Goal: Navigation & Orientation: Find specific page/section

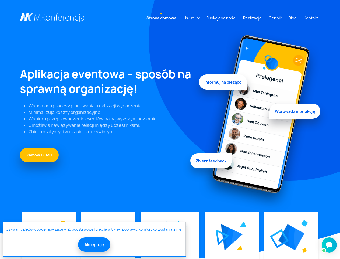
click at [190, 18] on link "Usługi" at bounding box center [189, 18] width 16 height 10
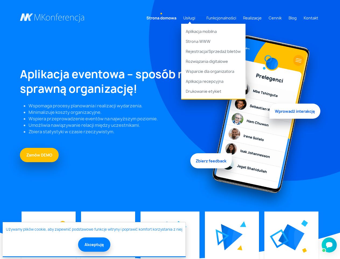
click at [232, 237] on img at bounding box center [232, 236] width 22 height 26
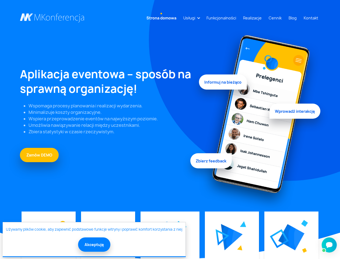
click at [291, 237] on img at bounding box center [291, 237] width 26 height 26
click at [94, 244] on button "Akceptuję" at bounding box center [94, 244] width 32 height 14
